Goal: Transaction & Acquisition: Purchase product/service

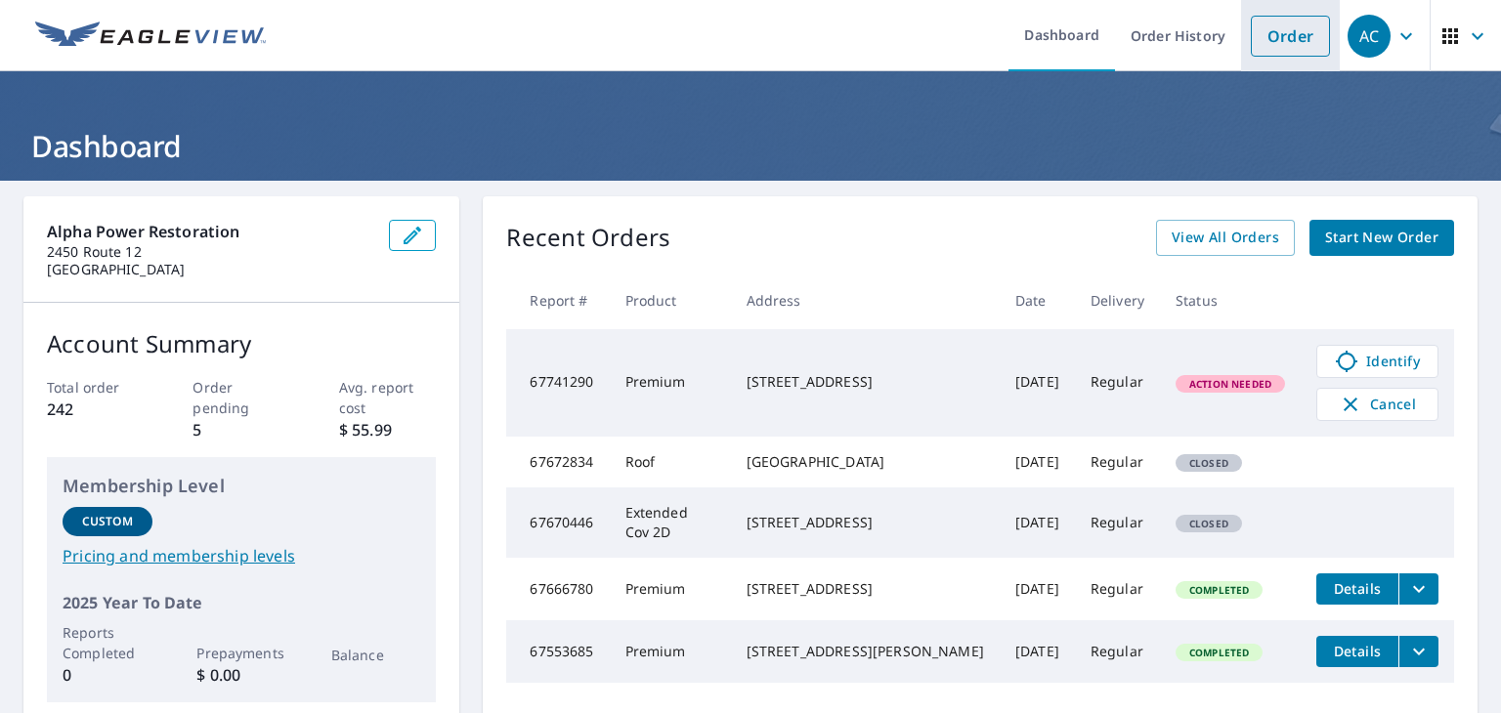
click at [1280, 38] on link "Order" at bounding box center [1290, 36] width 79 height 41
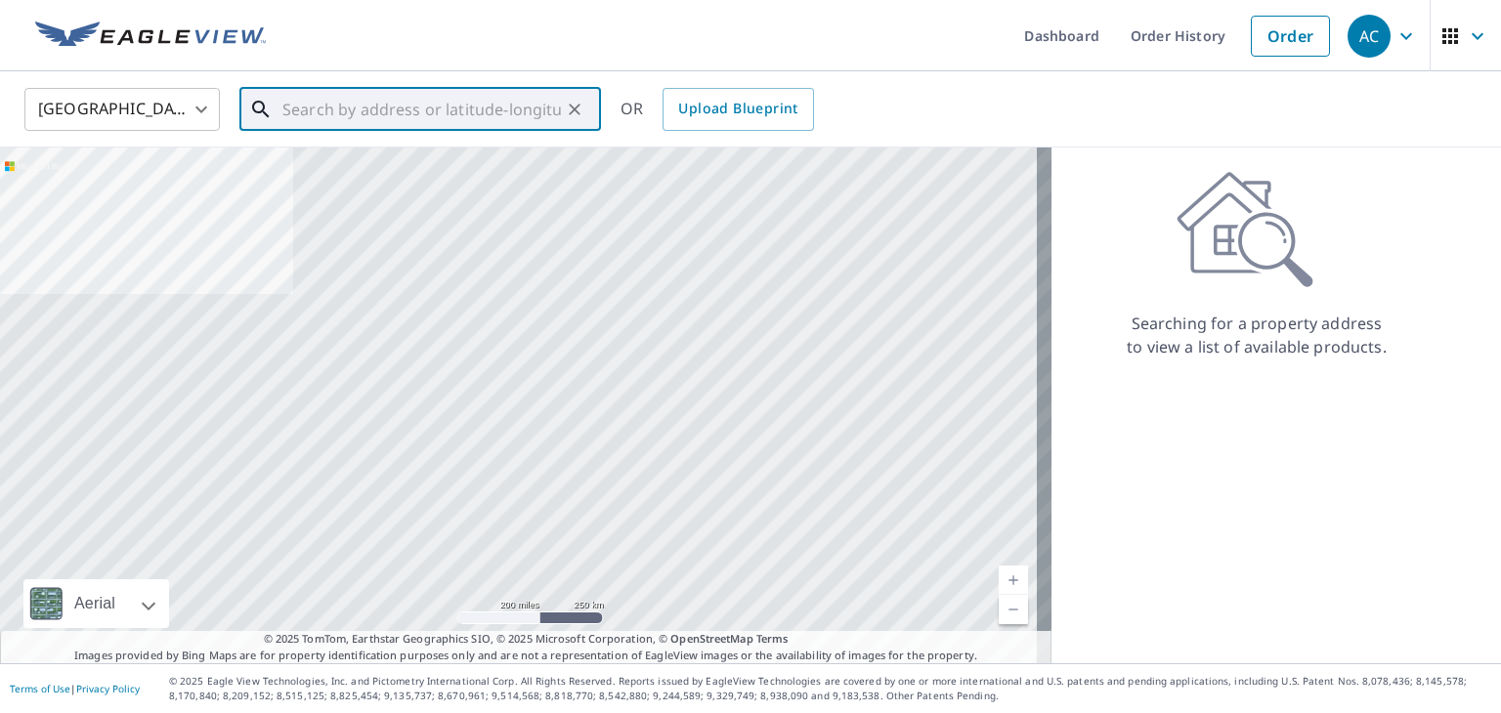
click at [367, 113] on input "text" at bounding box center [421, 109] width 278 height 55
click at [479, 109] on input "text" at bounding box center [421, 109] width 278 height 55
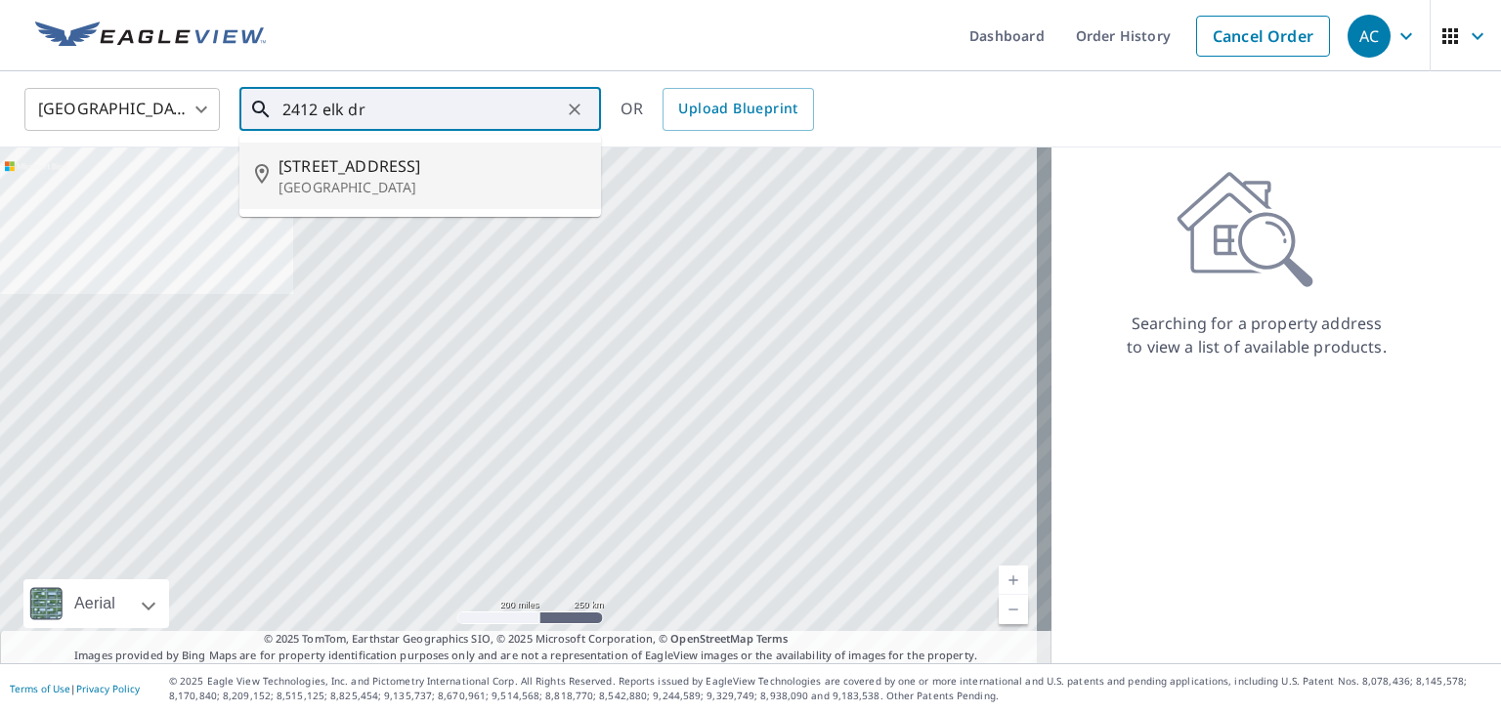
click at [444, 181] on p "[GEOGRAPHIC_DATA]" at bounding box center [431, 188] width 307 height 20
type input "[STREET_ADDRESS]"
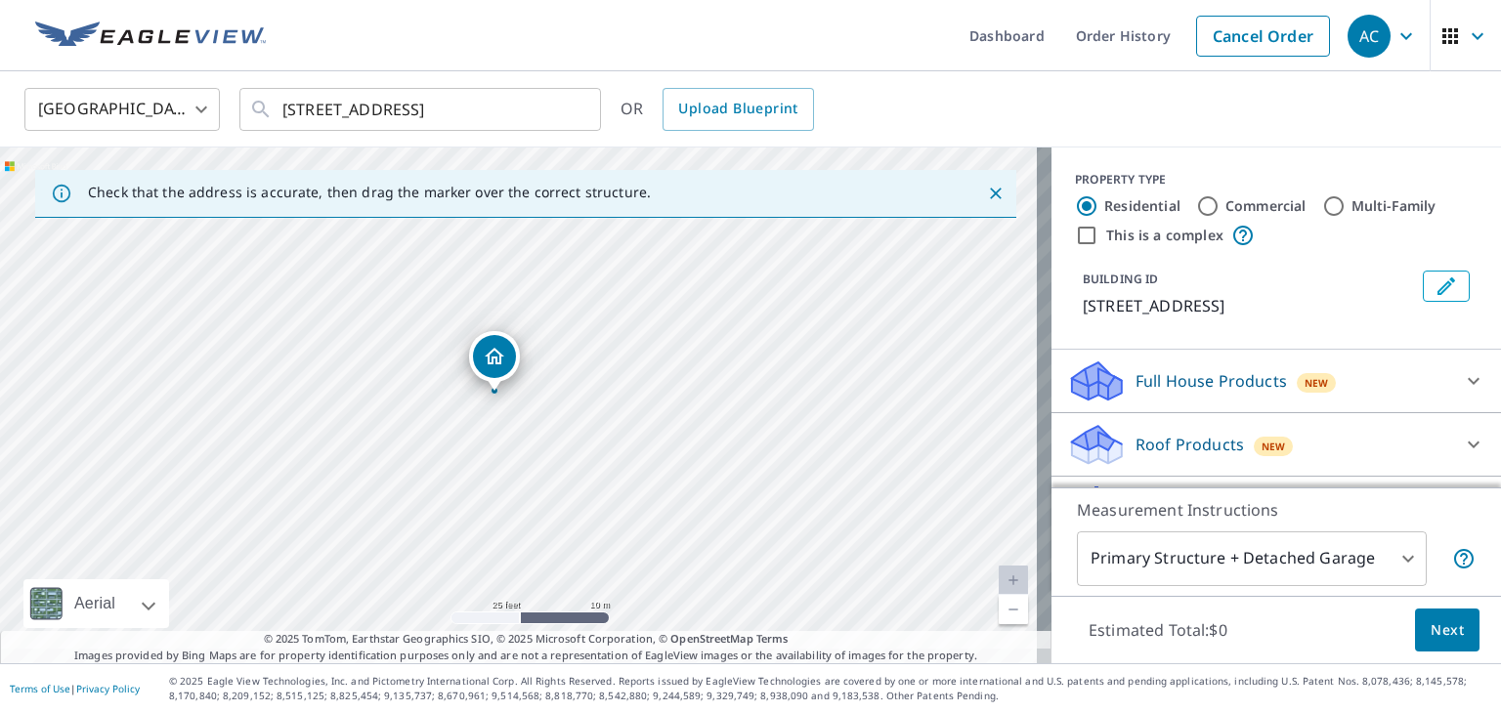
drag, startPoint x: 511, startPoint y: 497, endPoint x: 513, endPoint y: 277, distance: 219.8
click at [513, 277] on div "[STREET_ADDRESS]" at bounding box center [525, 406] width 1051 height 516
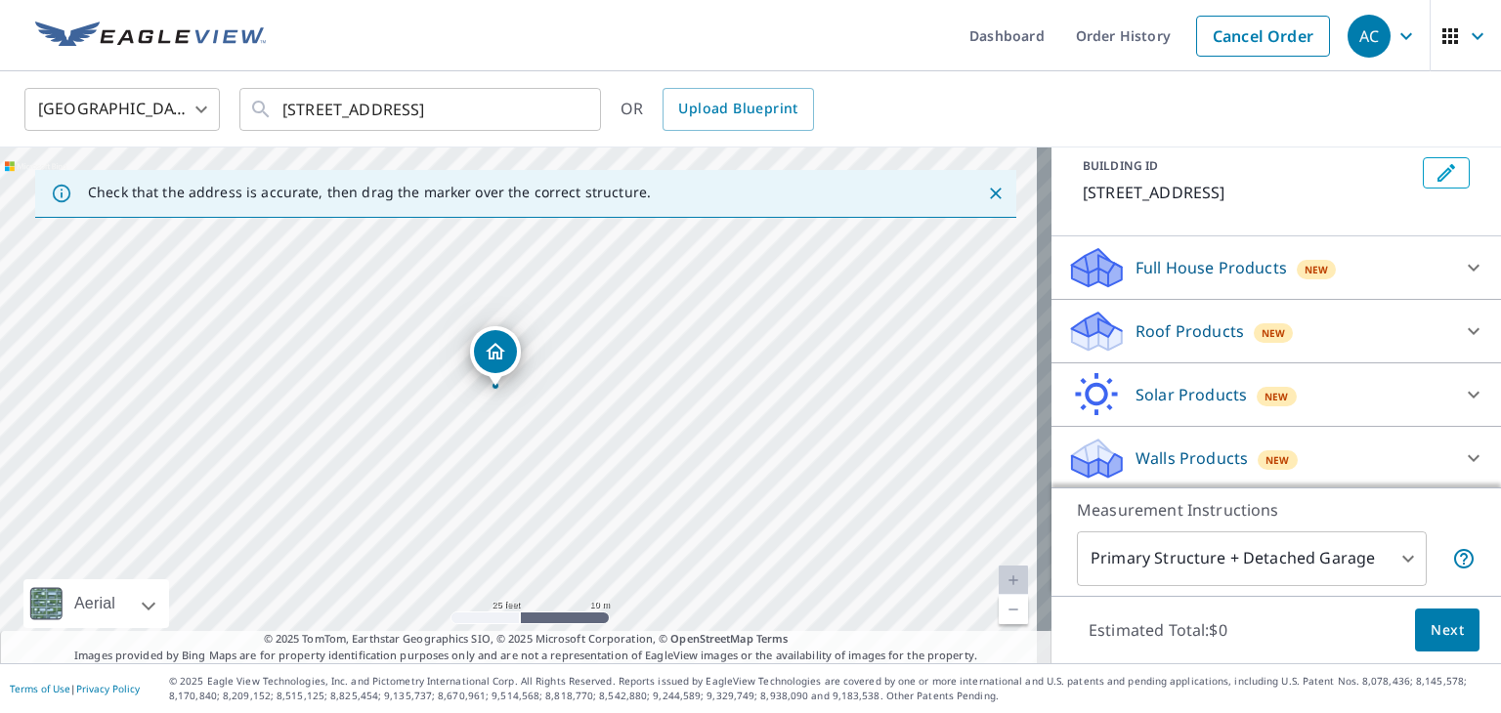
scroll to position [115, 0]
click at [1308, 276] on div "New" at bounding box center [1317, 265] width 40 height 23
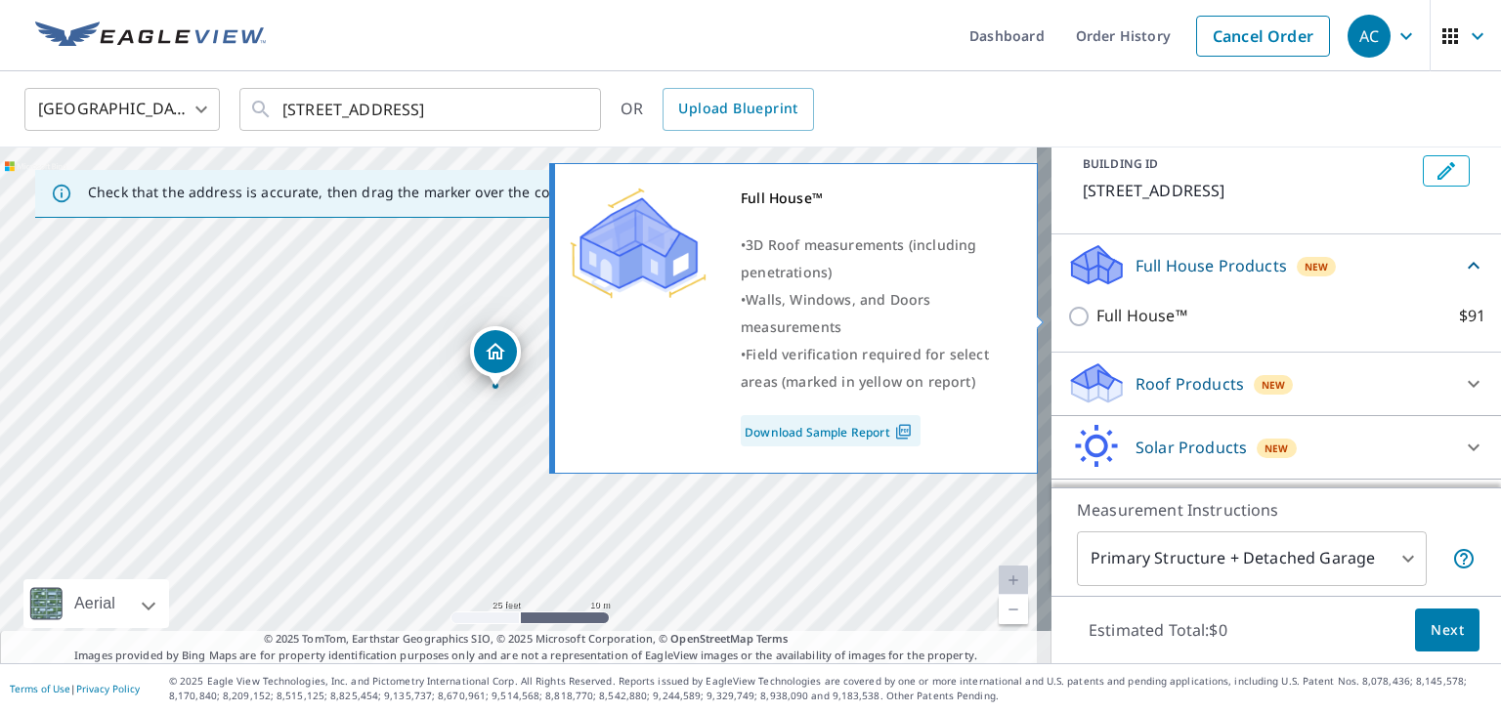
click at [1126, 310] on p "Full House™" at bounding box center [1141, 316] width 91 height 24
click at [1096, 310] on input "Full House™ $91" at bounding box center [1081, 316] width 29 height 23
checkbox input "true"
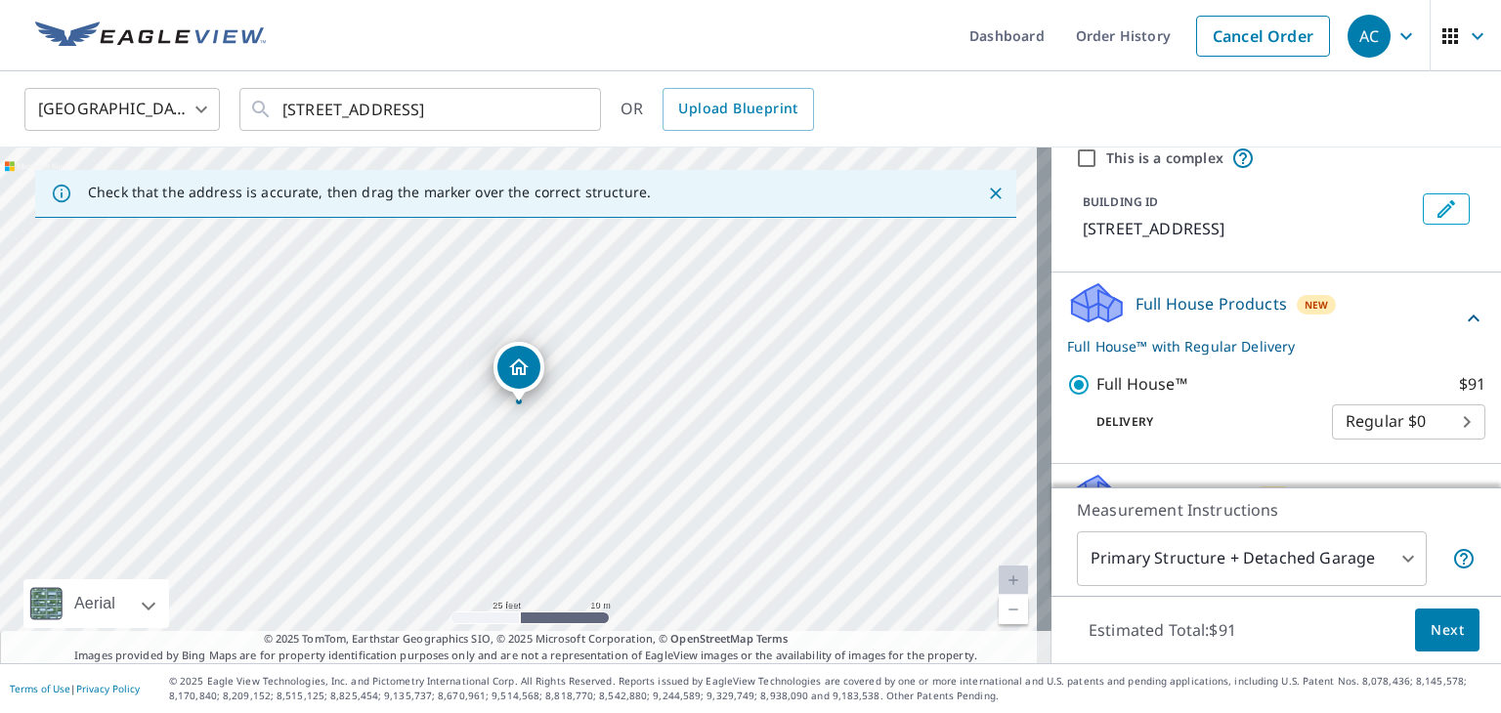
scroll to position [195, 0]
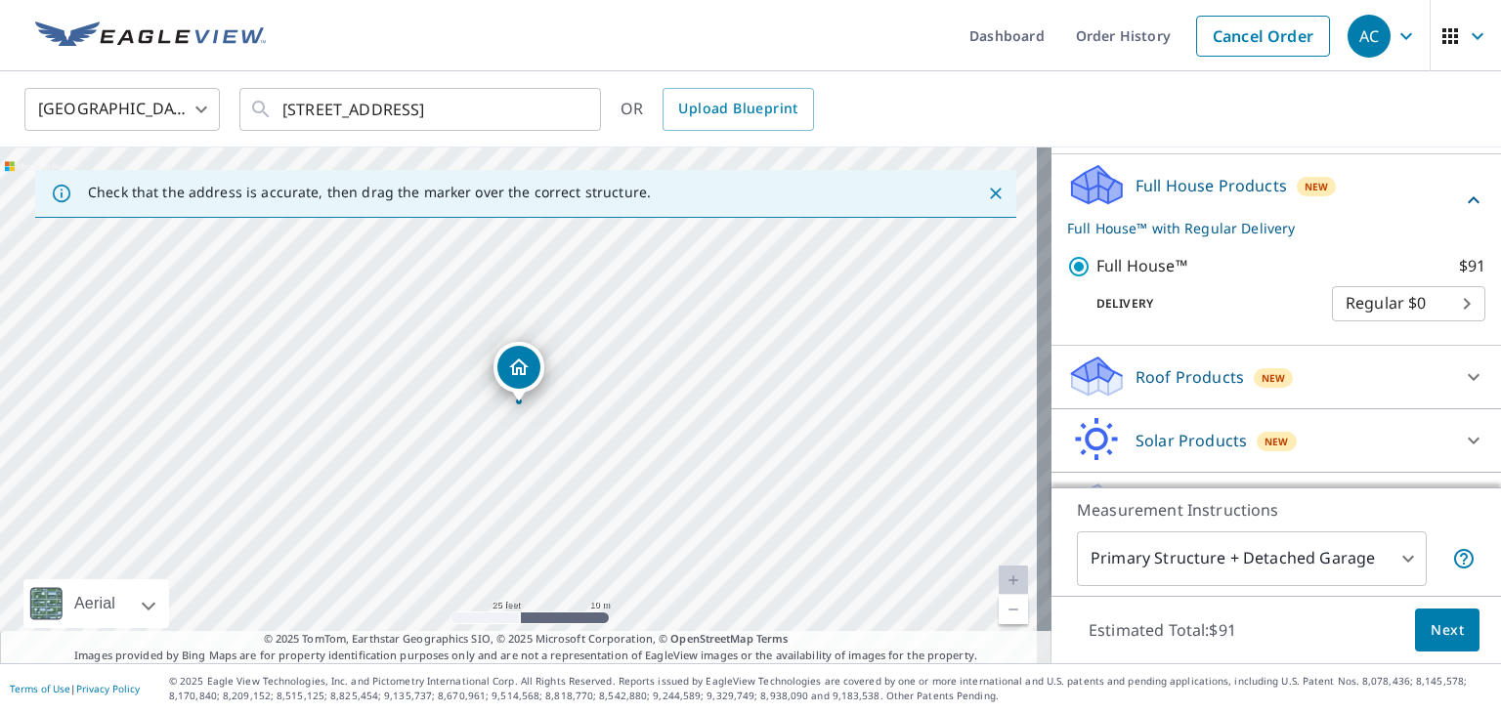
click at [1430, 630] on span "Next" at bounding box center [1446, 630] width 33 height 24
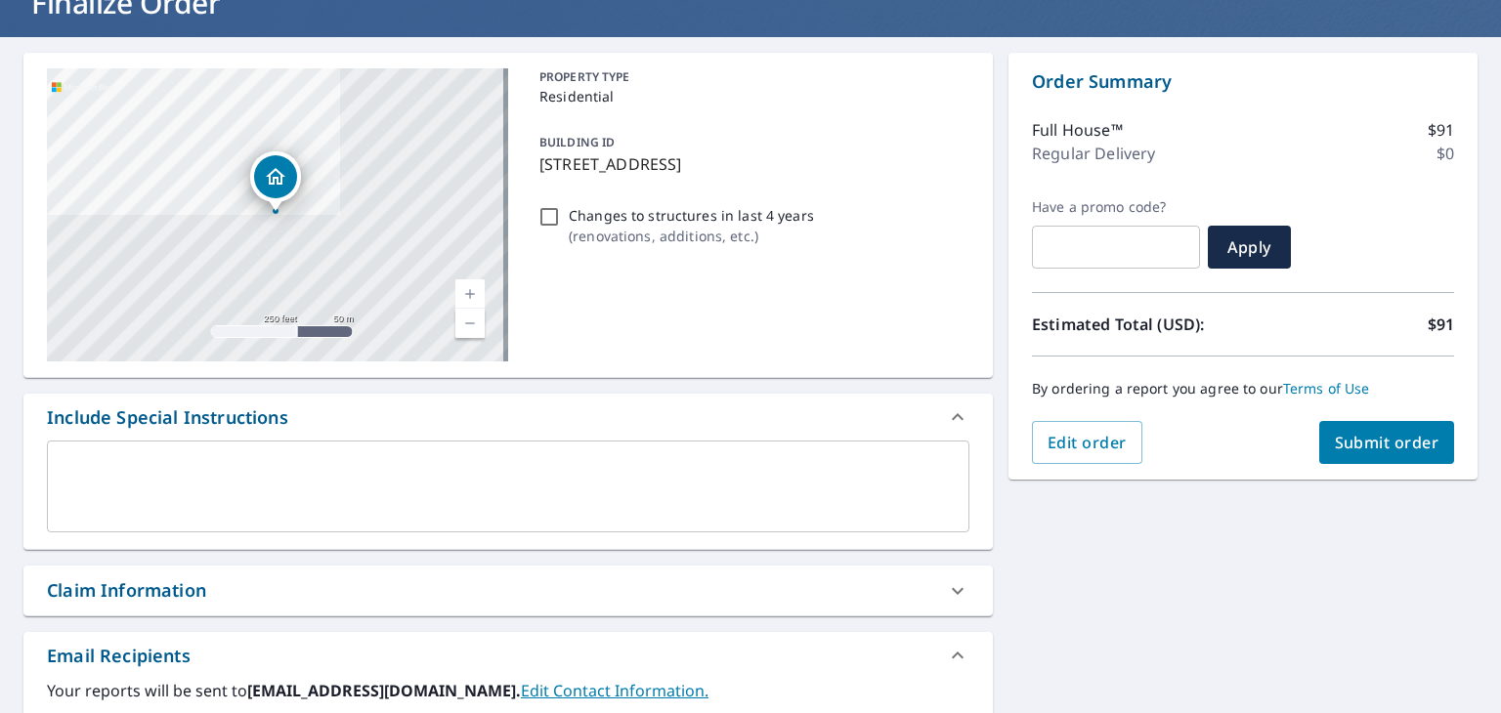
scroll to position [27, 0]
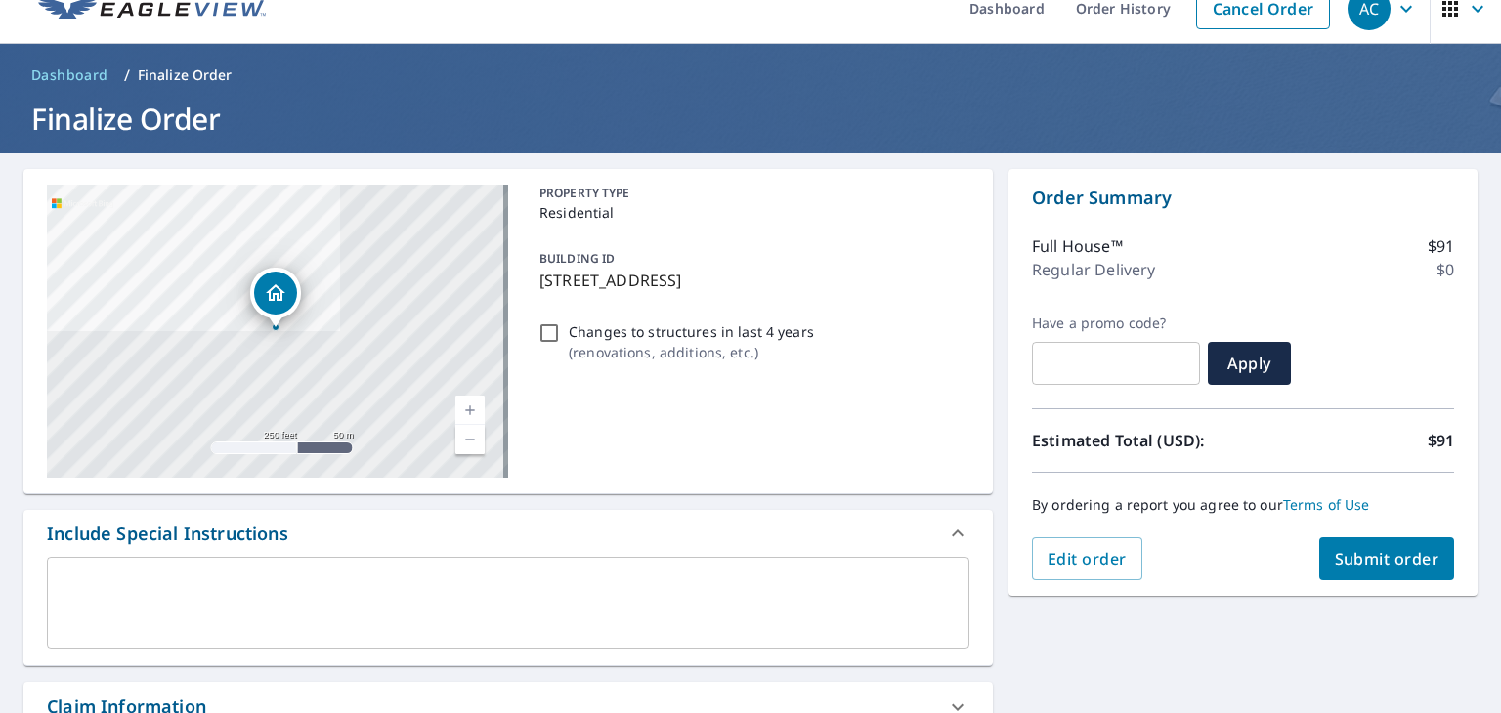
click at [1372, 564] on span "Submit order" at bounding box center [1387, 558] width 105 height 21
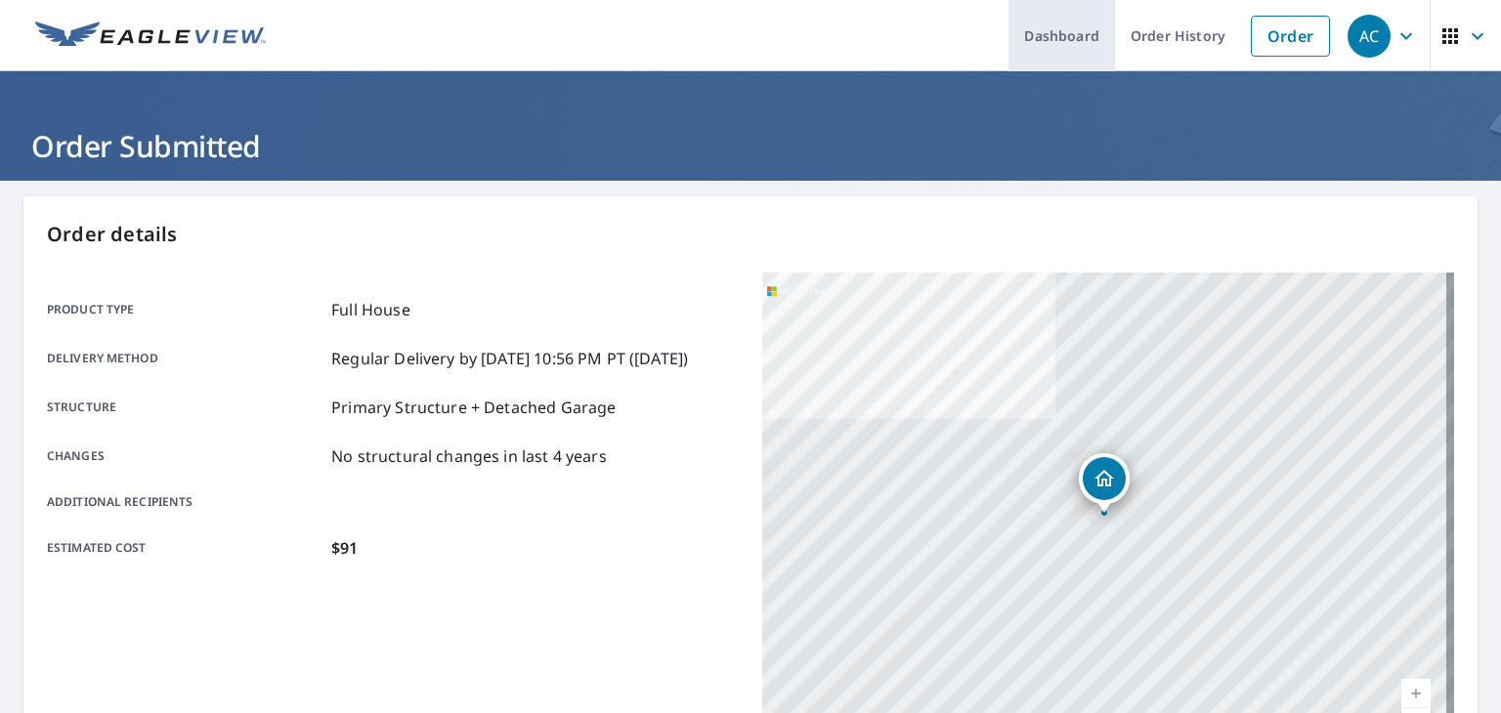
click at [1051, 47] on link "Dashboard" at bounding box center [1061, 35] width 106 height 71
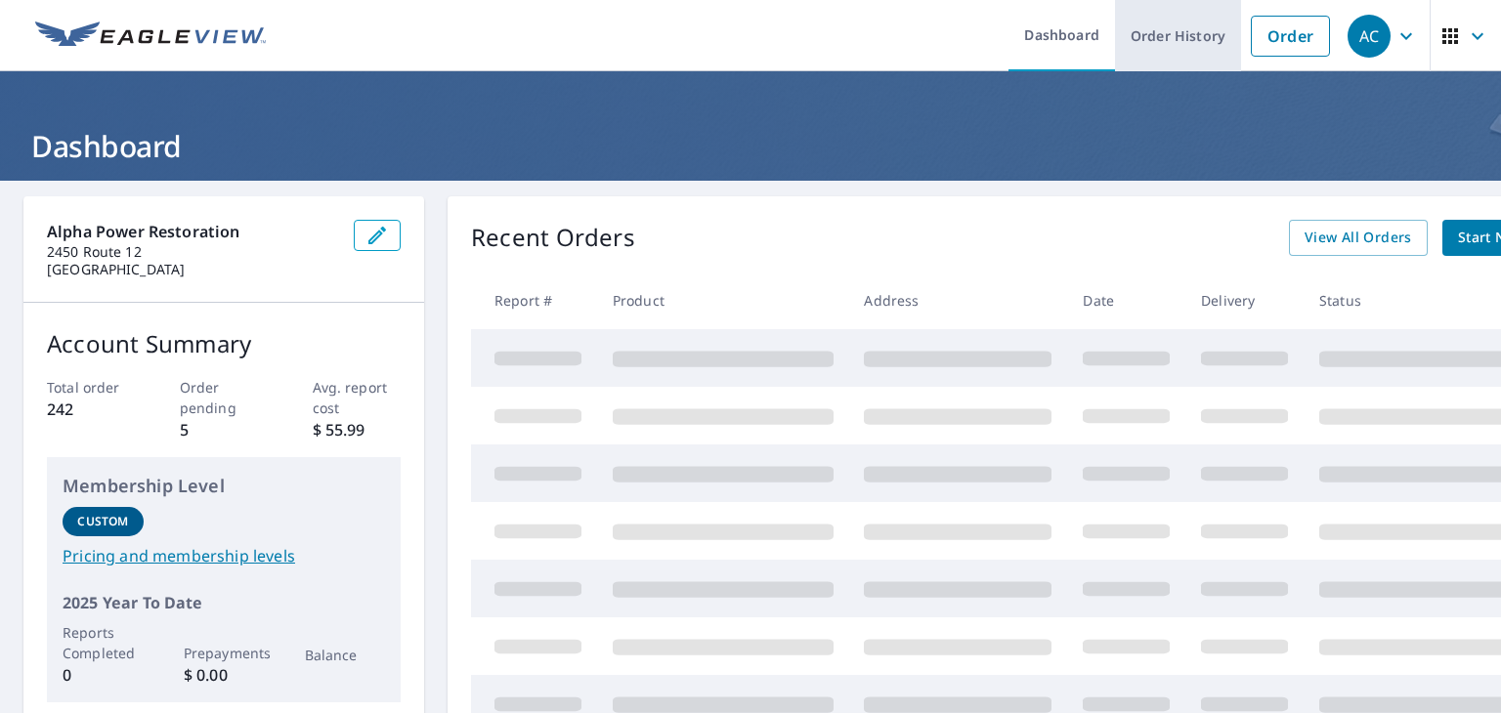
click at [1163, 32] on link "Order History" at bounding box center [1178, 35] width 126 height 71
